Goal: Information Seeking & Learning: Check status

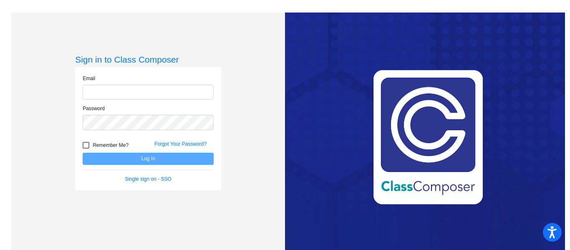
type input "[EMAIL_ADDRESS][DOMAIN_NAME]"
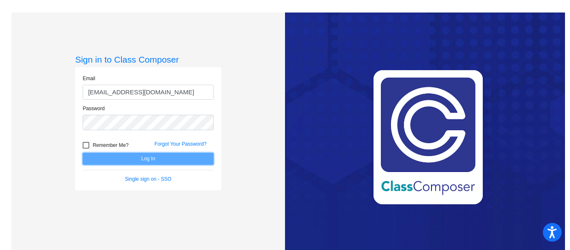
click at [111, 159] on button "Log In" at bounding box center [148, 159] width 131 height 12
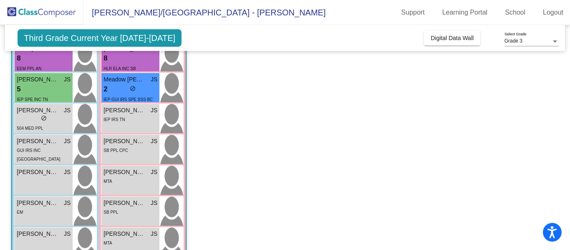
scroll to position [217, 0]
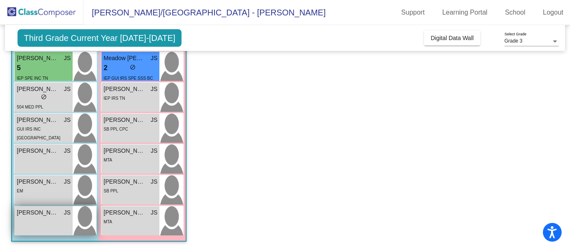
click at [41, 211] on span "[PERSON_NAME]" at bounding box center [38, 212] width 42 height 9
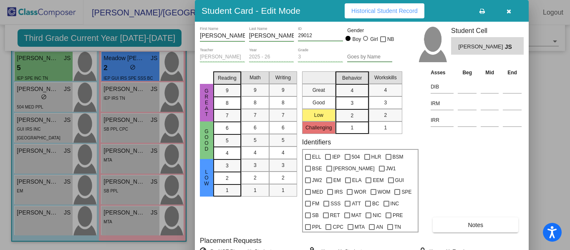
click at [383, 11] on span "Historical Student Record" at bounding box center [384, 11] width 66 height 7
click at [509, 13] on icon "button" at bounding box center [509, 11] width 5 height 6
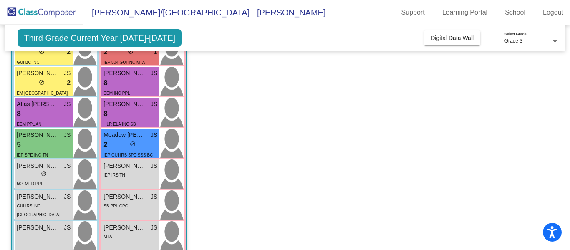
scroll to position [141, 0]
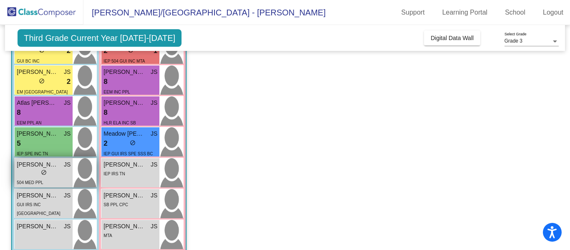
click at [28, 164] on span "[PERSON_NAME]" at bounding box center [38, 164] width 42 height 9
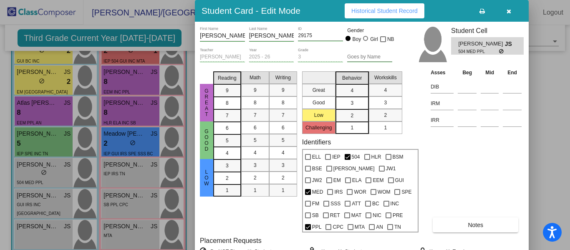
click at [509, 12] on icon "button" at bounding box center [509, 11] width 5 height 6
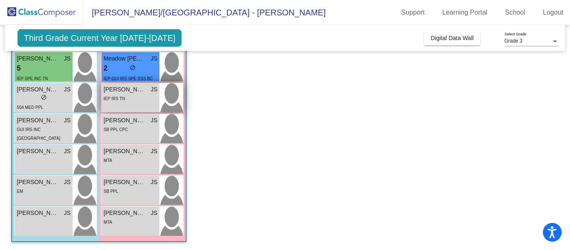
scroll to position [217, 0]
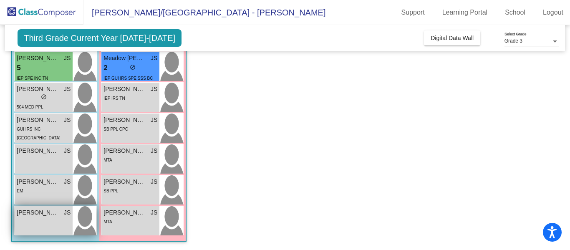
click at [38, 214] on span "[PERSON_NAME]" at bounding box center [38, 212] width 42 height 9
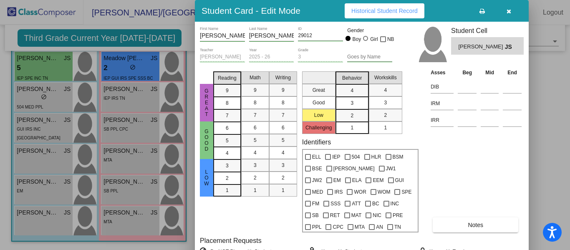
click at [380, 9] on span "Historical Student Record" at bounding box center [384, 11] width 66 height 7
click at [414, 10] on span "Historical Student Record" at bounding box center [384, 11] width 66 height 7
click at [510, 13] on icon "button" at bounding box center [509, 11] width 5 height 6
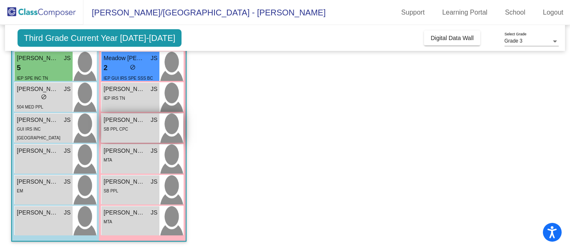
click at [125, 121] on span "[PERSON_NAME]" at bounding box center [124, 120] width 42 height 9
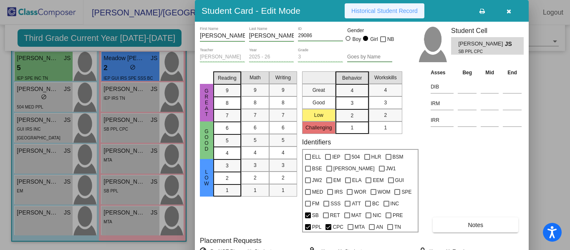
click at [394, 11] on span "Historical Student Record" at bounding box center [384, 11] width 66 height 7
